Goal: Check status

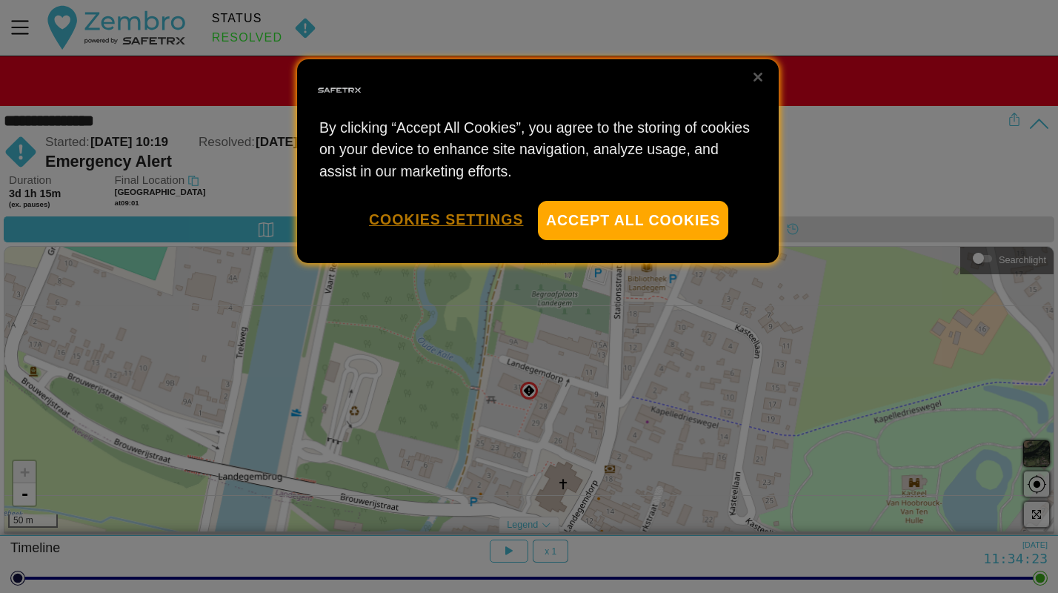
click at [435, 224] on button "Cookies Settings" at bounding box center [446, 220] width 154 height 38
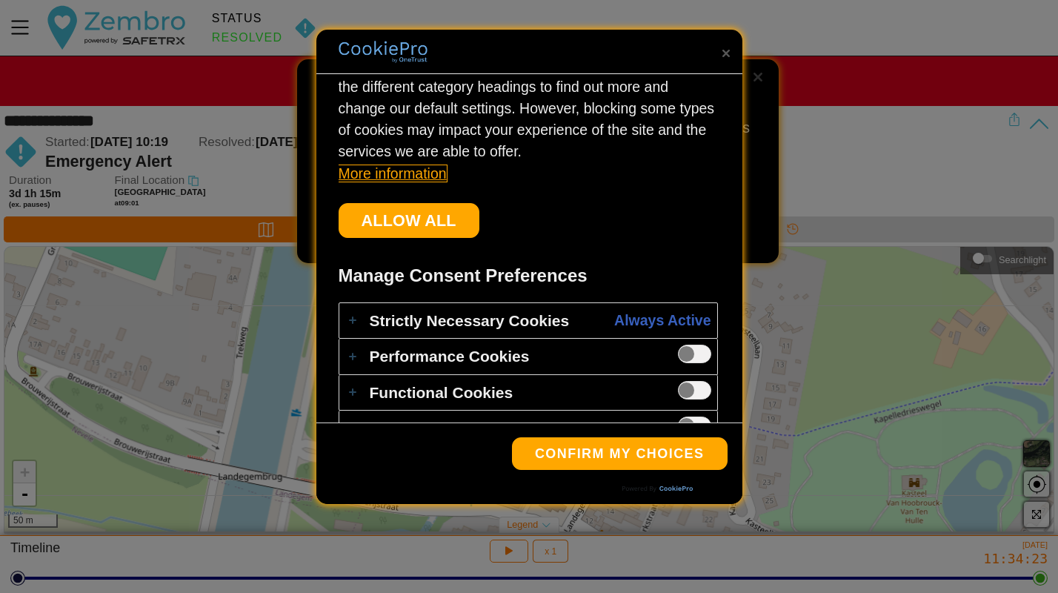
scroll to position [212, 0]
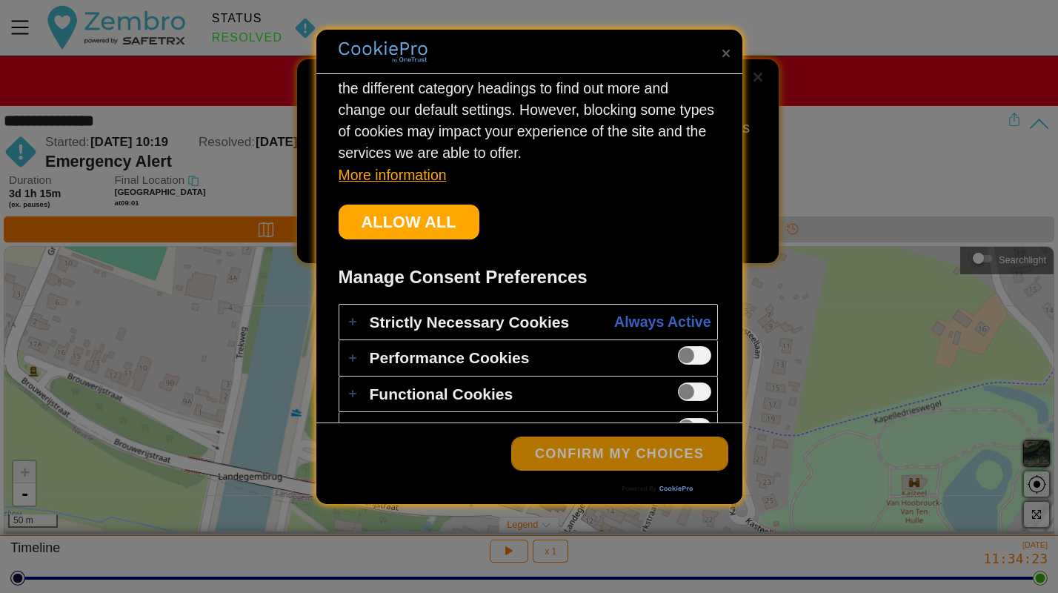
click at [586, 451] on button "Confirm My Choices" at bounding box center [620, 453] width 216 height 33
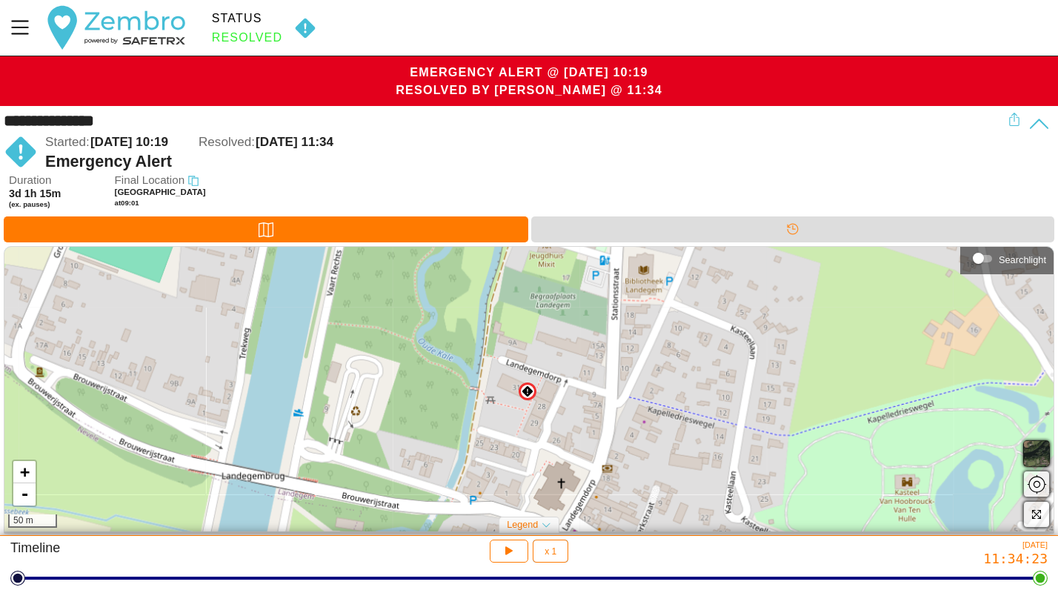
click at [528, 391] on img at bounding box center [528, 391] width 12 height 12
click at [561, 356] on span "×" at bounding box center [559, 357] width 7 height 13
click at [511, 554] on icon "button" at bounding box center [507, 549] width 11 height 12
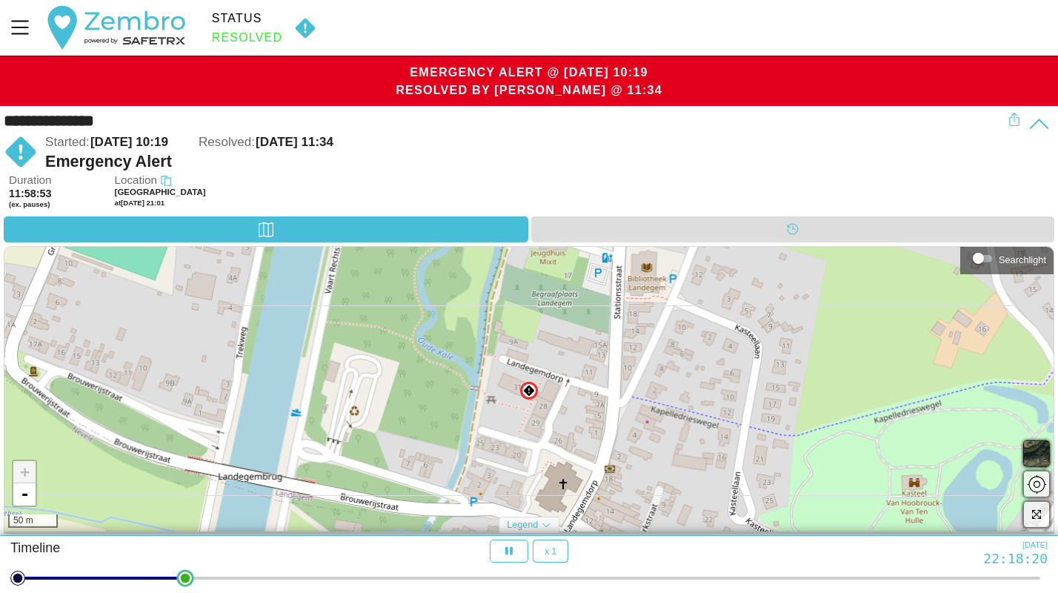
click at [180, 582] on div at bounding box center [529, 578] width 1023 height 21
drag, startPoint x: 187, startPoint y: 580, endPoint x: 288, endPoint y: 588, distance: 101.1
click at [288, 588] on html "**********" at bounding box center [529, 296] width 1058 height 593
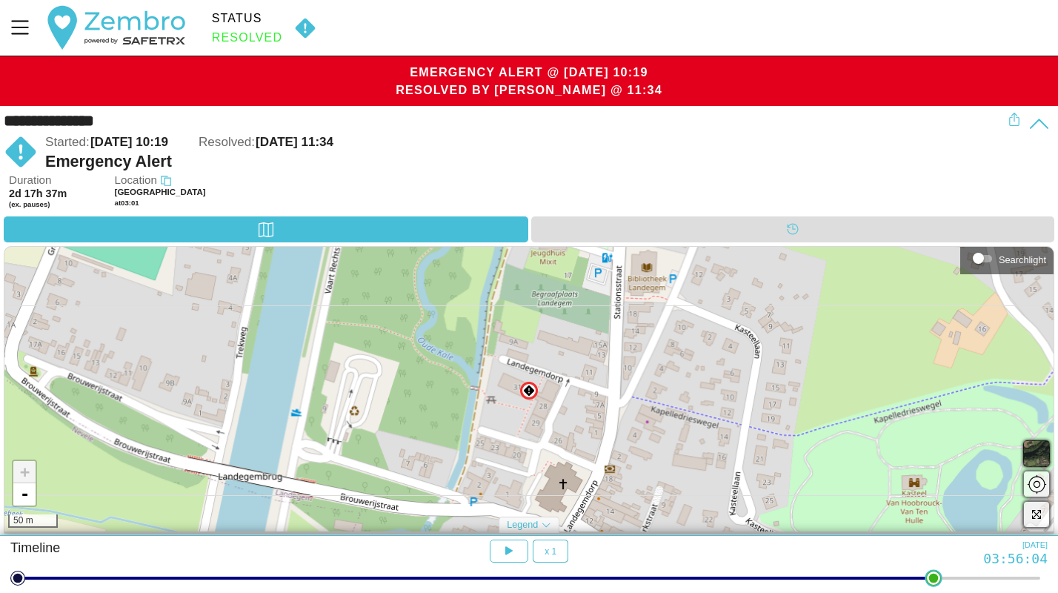
click at [940, 581] on div at bounding box center [529, 578] width 1023 height 21
drag, startPoint x: 938, startPoint y: 583, endPoint x: 1034, endPoint y: 577, distance: 96.5
click at [1034, 577] on html "**********" at bounding box center [529, 296] width 1058 height 593
click at [750, 144] on div "Started: [DATE] 10:19 Resolved: [DATE] 11:34" at bounding box center [526, 142] width 963 height 19
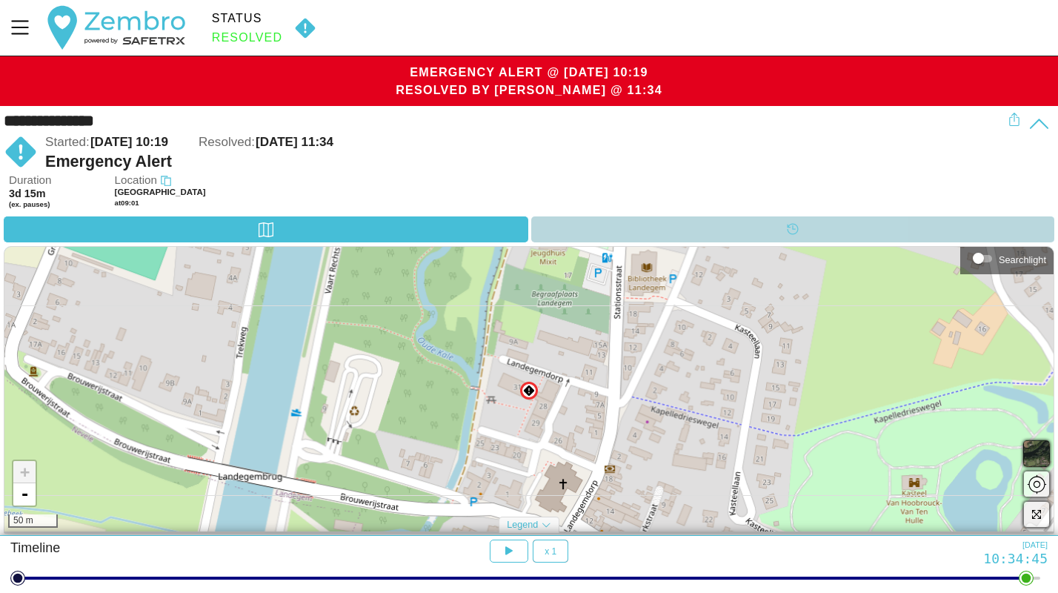
click at [777, 225] on div "Timeline" at bounding box center [793, 229] width 524 height 26
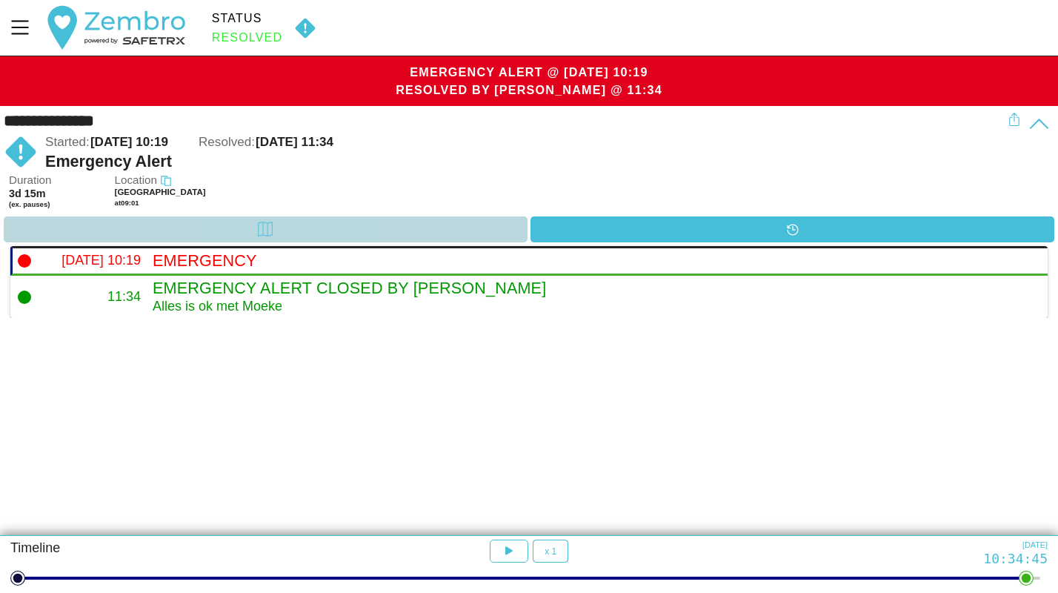
click at [388, 231] on div "Map" at bounding box center [266, 229] width 524 height 26
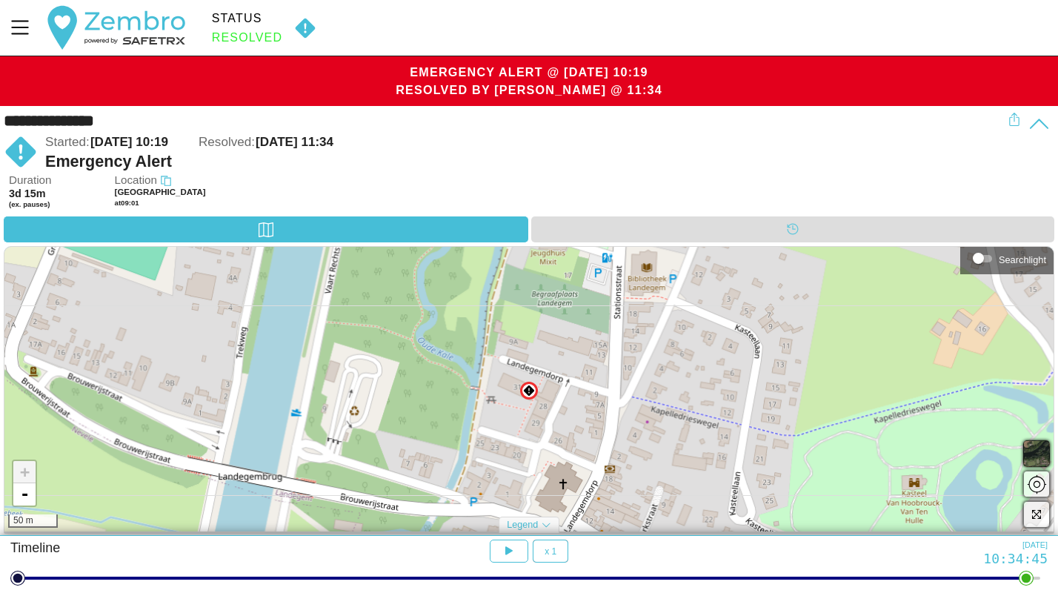
click at [307, 29] on img at bounding box center [305, 28] width 34 height 22
click at [22, 27] on icon "Menu" at bounding box center [19, 27] width 25 height 25
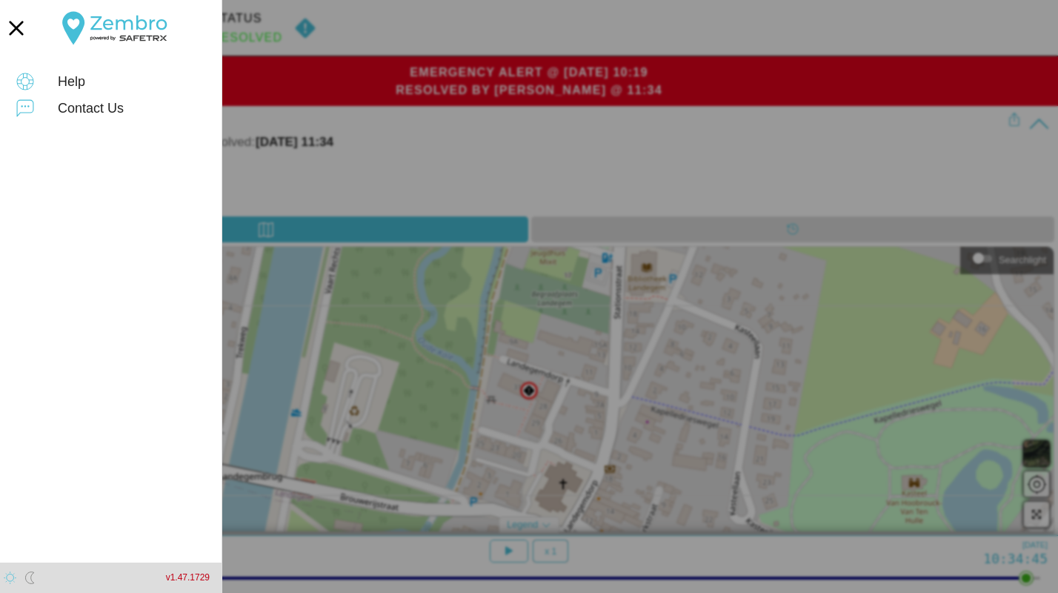
click at [374, 29] on div at bounding box center [529, 296] width 1058 height 593
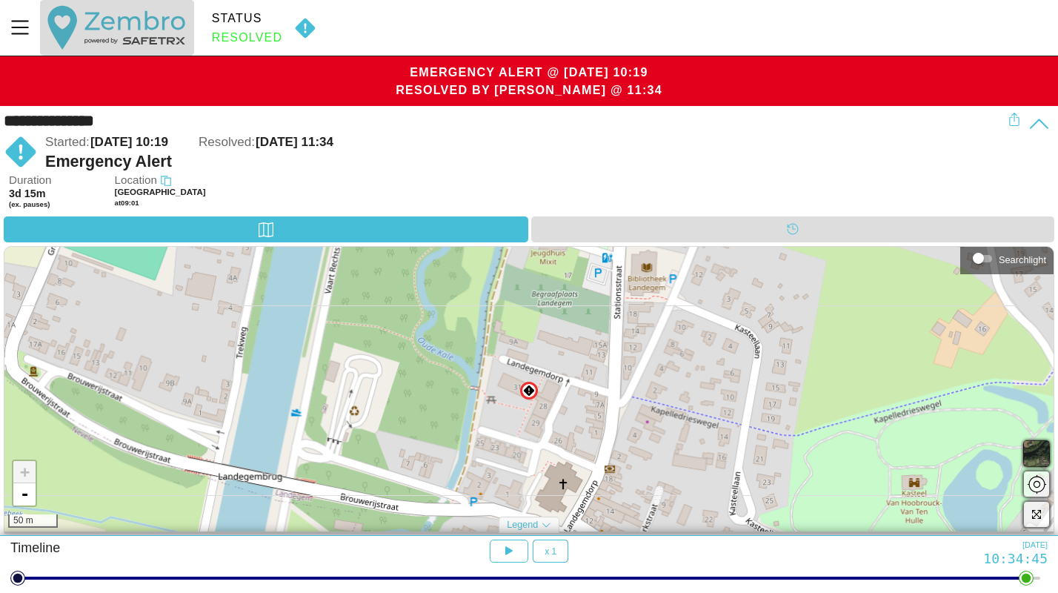
click at [147, 38] on button "button" at bounding box center [116, 28] width 153 height 56
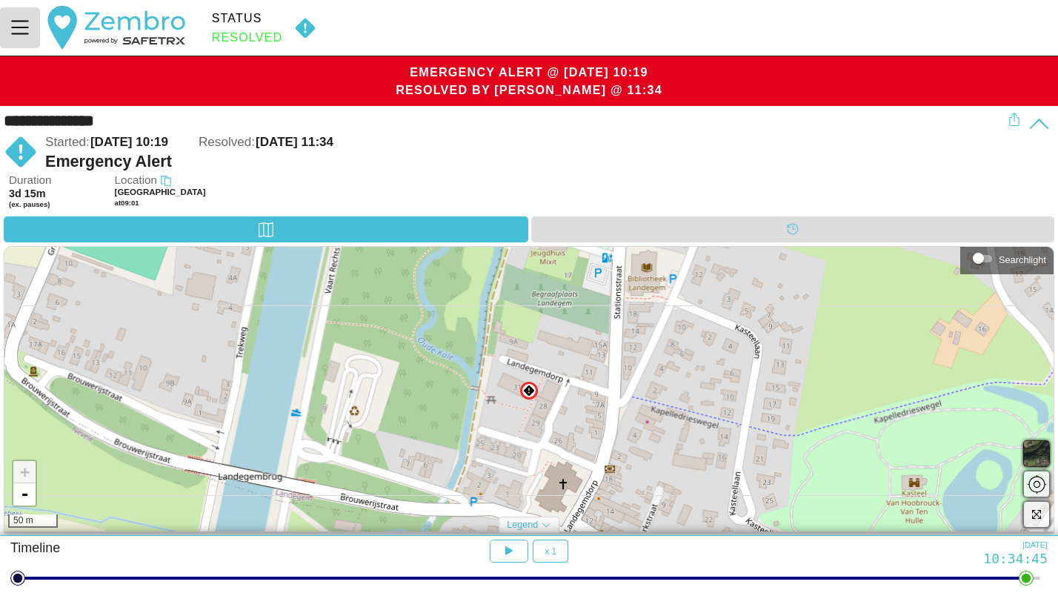
click at [24, 33] on icon "Menu" at bounding box center [20, 28] width 18 height 14
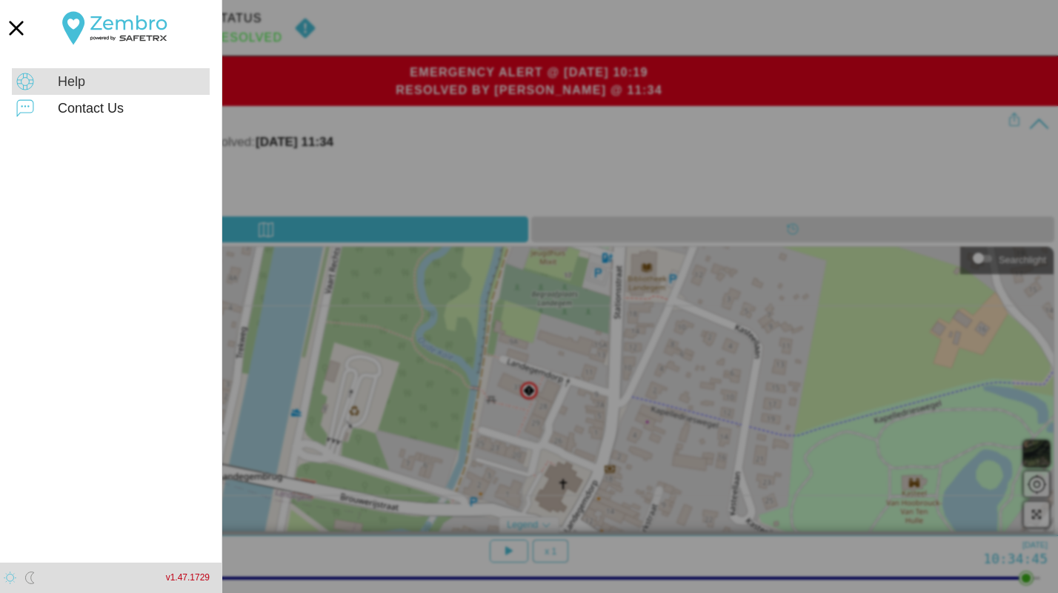
click at [76, 87] on div "Help" at bounding box center [131, 82] width 147 height 16
click at [511, 151] on div at bounding box center [529, 296] width 1058 height 593
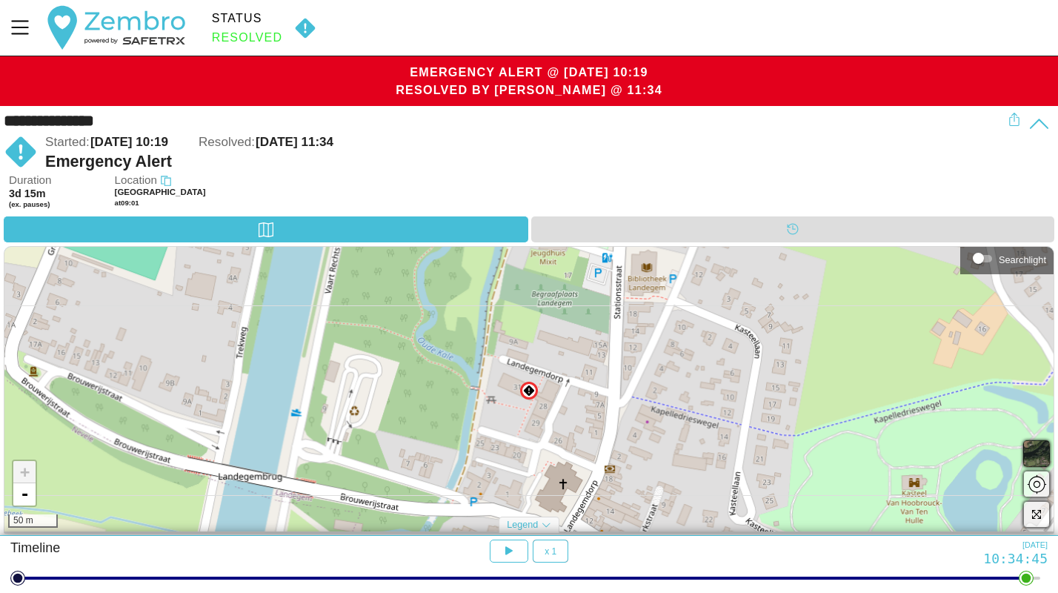
scroll to position [0, 0]
click at [1045, 127] on icon at bounding box center [1039, 124] width 23 height 23
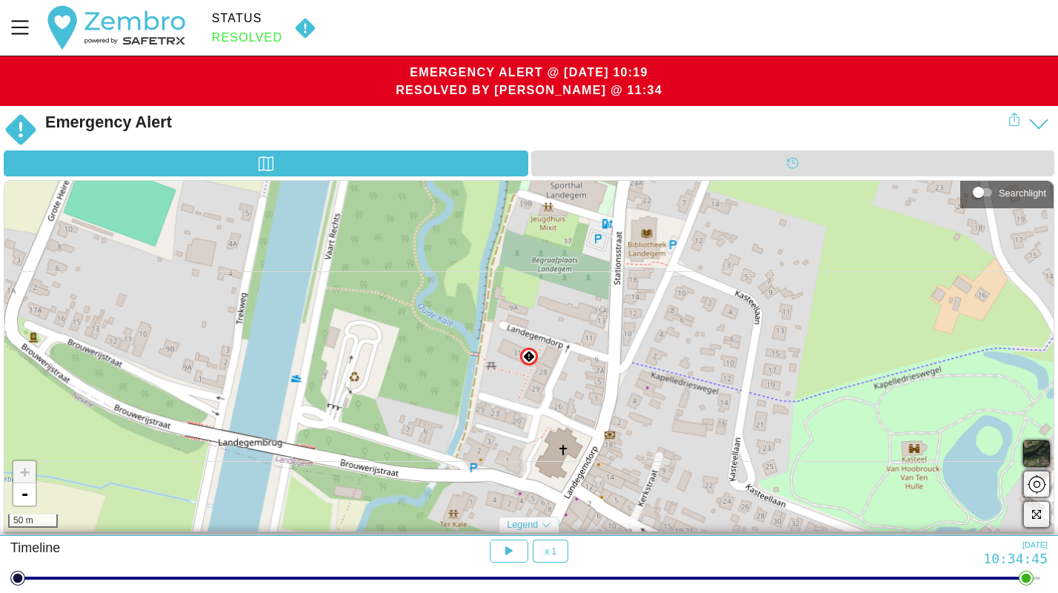
click at [1044, 127] on icon at bounding box center [1039, 124] width 23 height 23
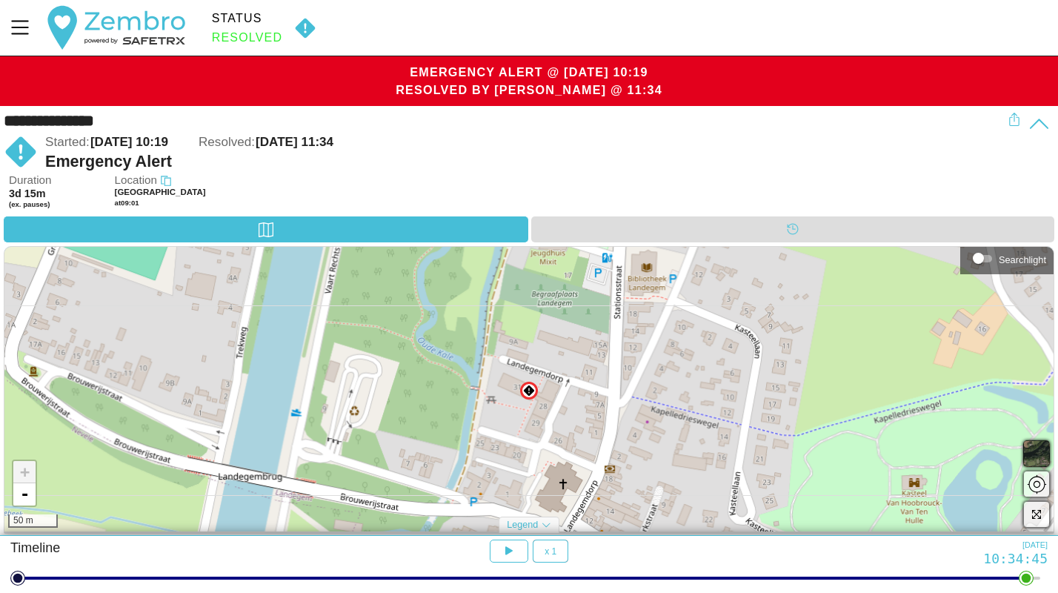
click at [1044, 127] on icon at bounding box center [1039, 124] width 23 height 23
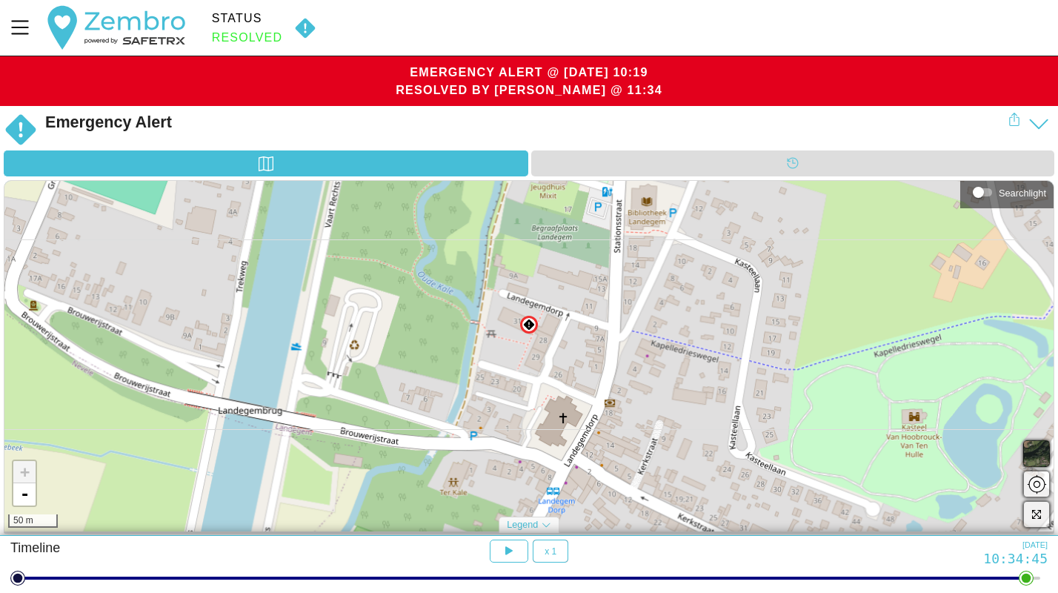
click at [1044, 127] on icon at bounding box center [1039, 124] width 23 height 23
